Goal: Obtain resource: Download file/media

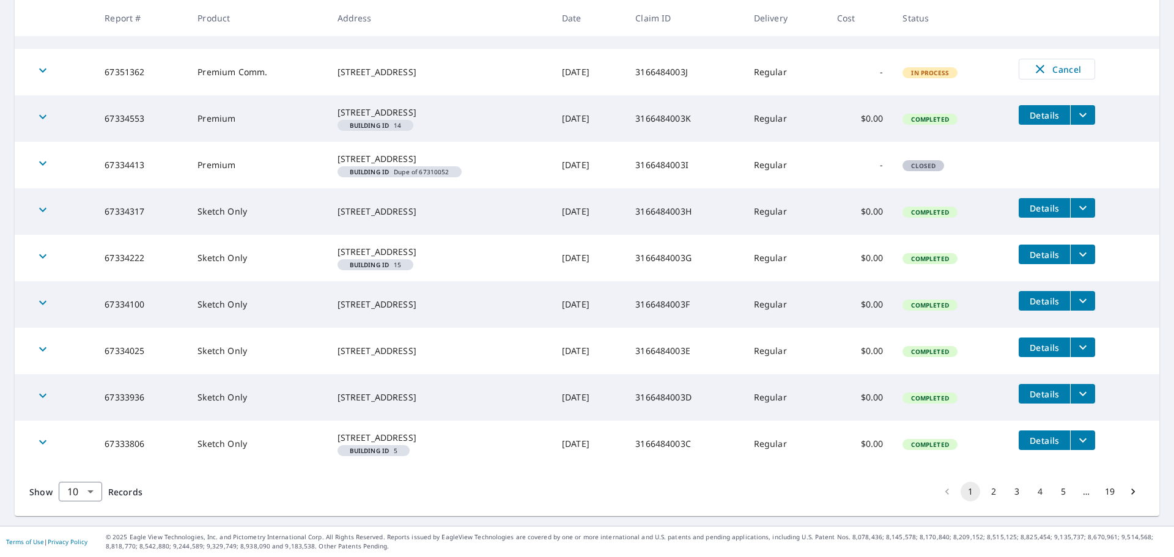
scroll to position [308, 0]
drag, startPoint x: 983, startPoint y: 494, endPoint x: 937, endPoint y: 488, distance: 46.2
click at [984, 494] on button "2" at bounding box center [994, 492] width 20 height 20
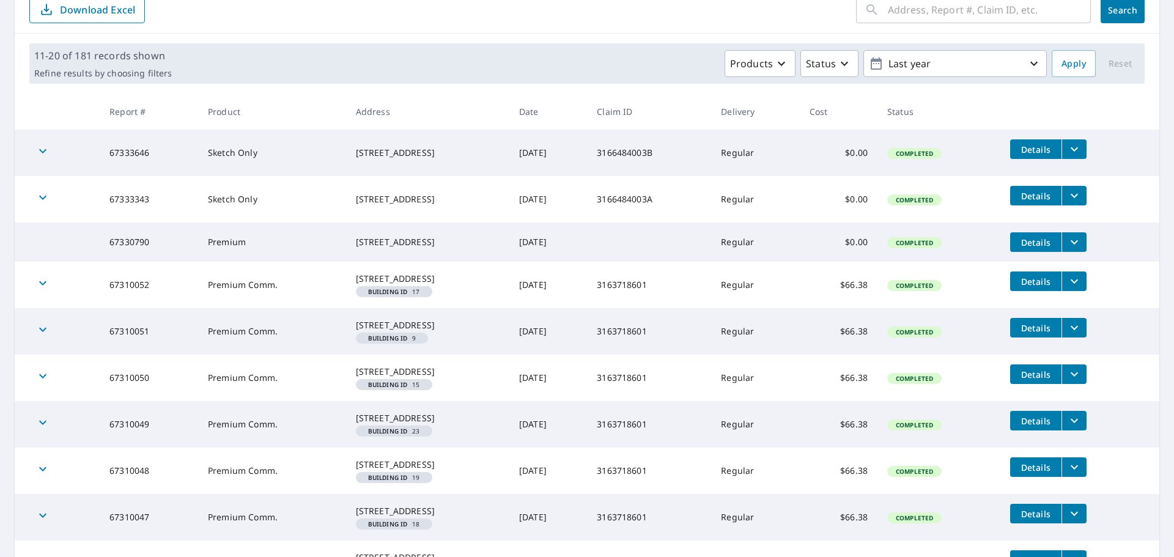
scroll to position [183, 0]
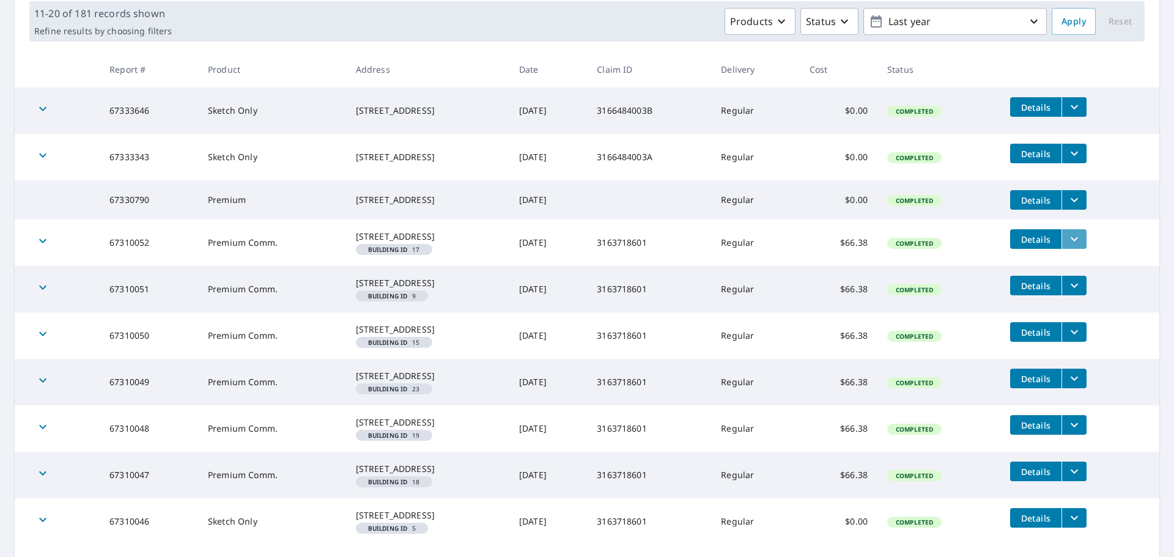
click at [1071, 238] on icon "filesDropdownBtn-67310052" at bounding box center [1074, 239] width 15 height 15
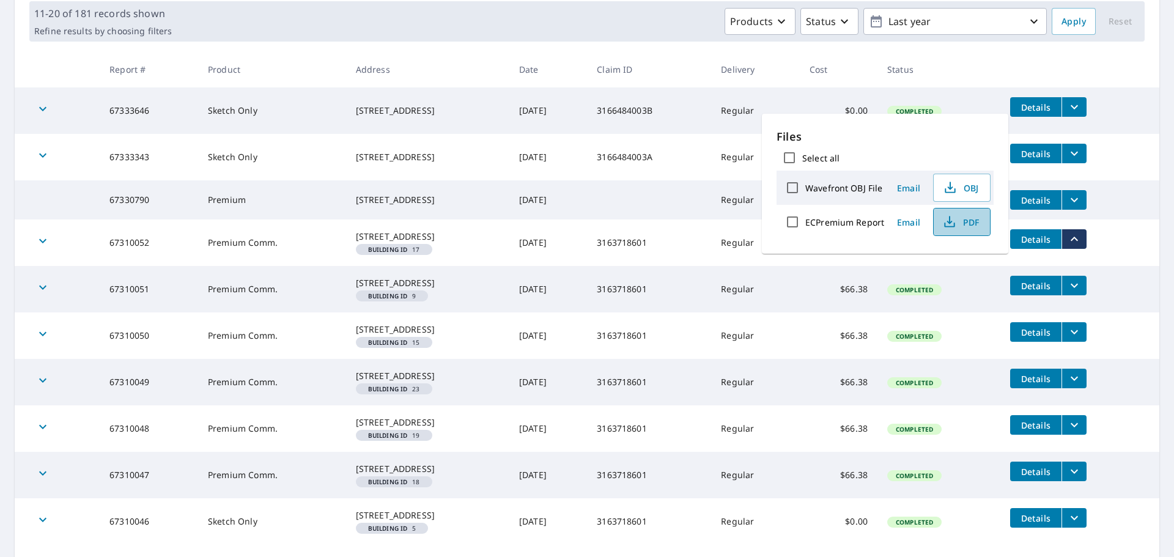
click at [971, 228] on span "PDF" at bounding box center [960, 222] width 39 height 15
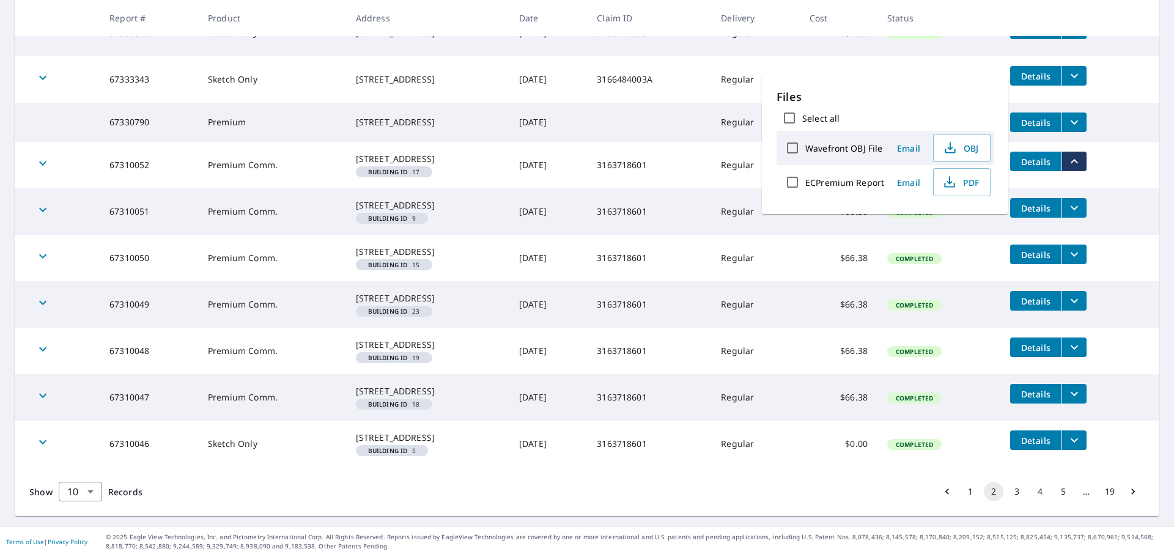
scroll to position [306, 0]
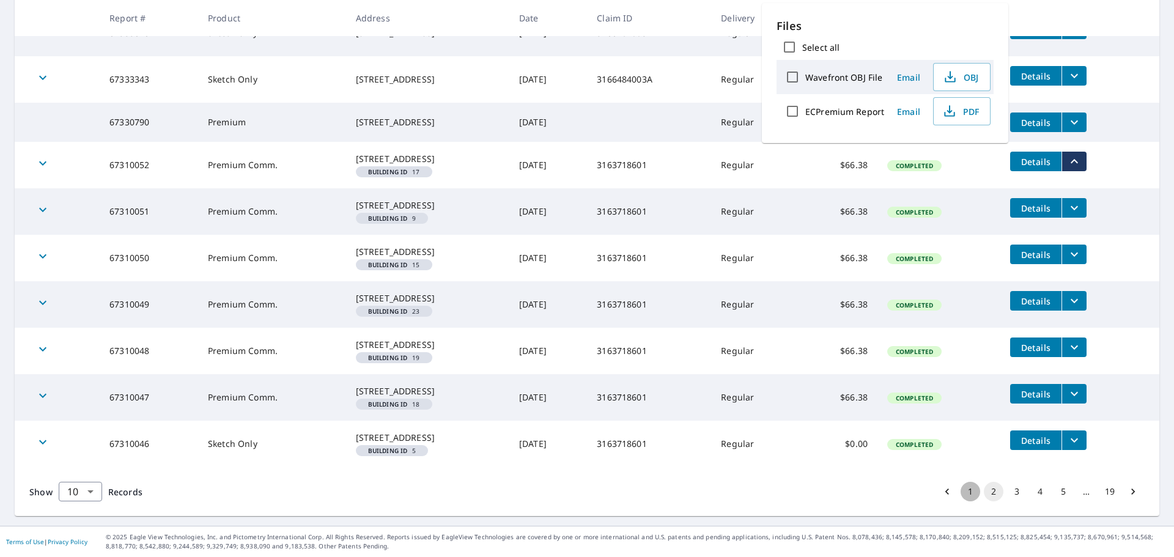
click at [961, 502] on button "1" at bounding box center [971, 492] width 20 height 20
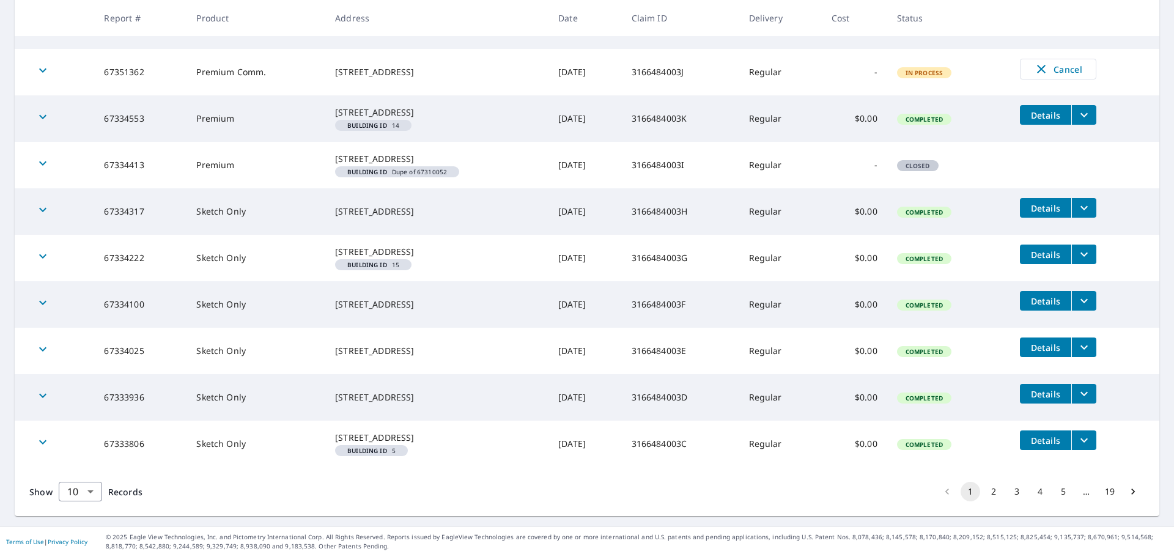
scroll to position [308, 0]
click at [984, 492] on button "2" at bounding box center [994, 492] width 20 height 20
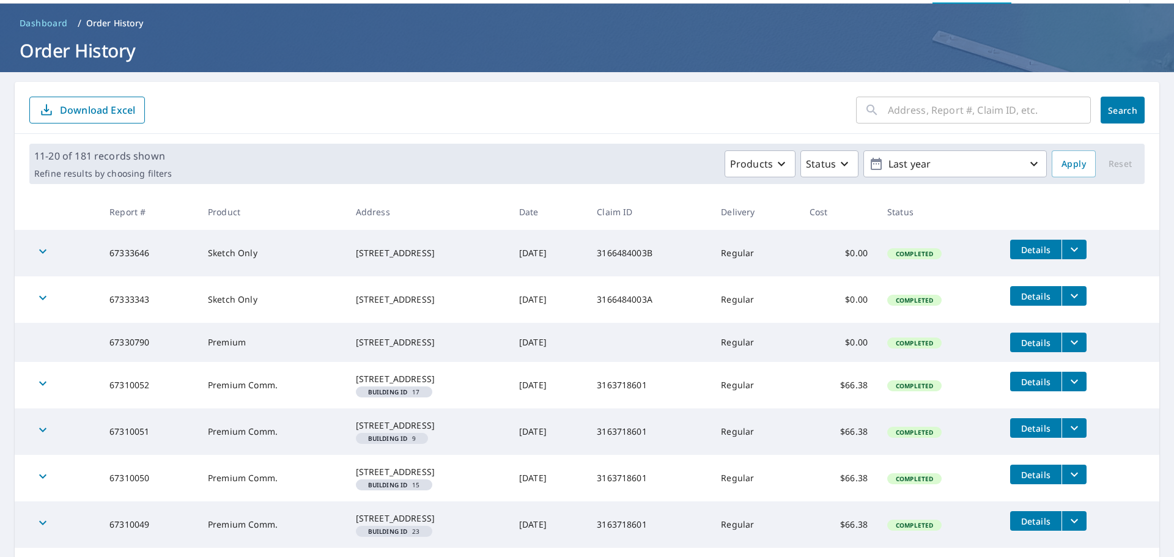
scroll to position [61, 0]
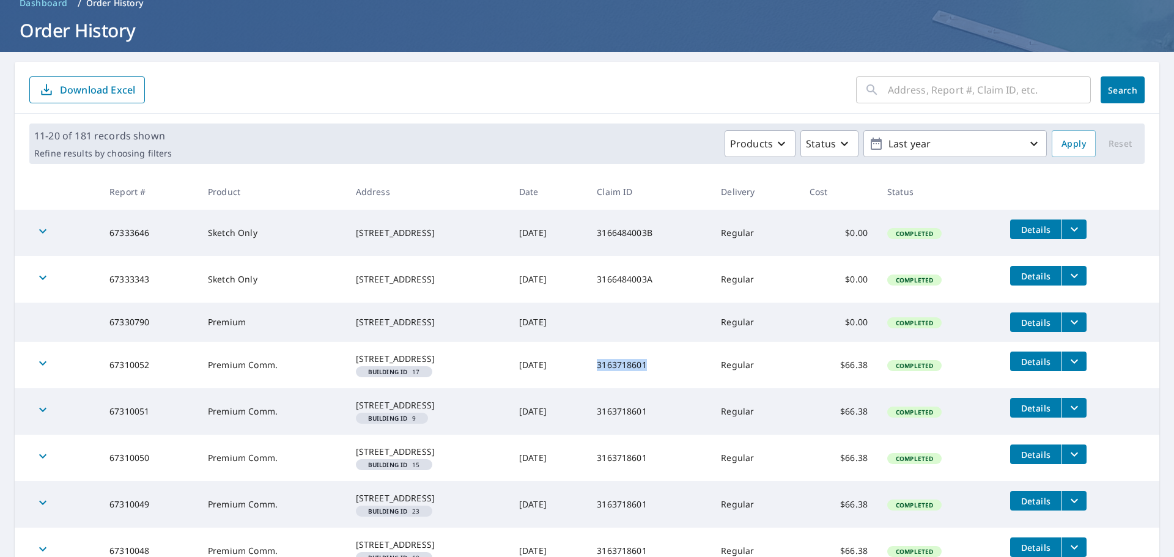
drag, startPoint x: 671, startPoint y: 376, endPoint x: 620, endPoint y: 377, distance: 51.4
click at [620, 377] on td "3163718601" at bounding box center [649, 365] width 124 height 46
copy td "3163718601"
